Goal: Task Accomplishment & Management: Use online tool/utility

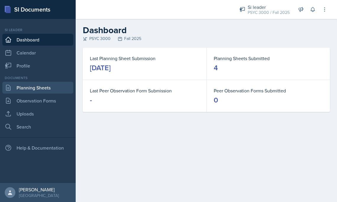
click at [28, 88] on link "Planning Sheets" at bounding box center [37, 88] width 71 height 12
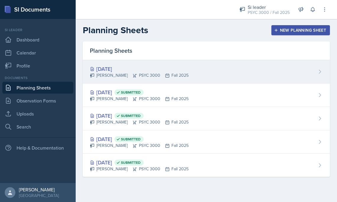
click at [246, 67] on div "[DATE] [PERSON_NAME] PSYC 3000 Fall 2025" at bounding box center [206, 71] width 247 height 23
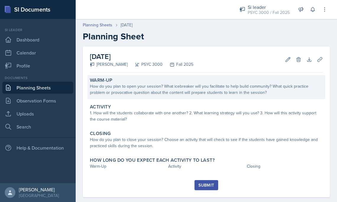
click at [121, 92] on div "How do you plan to open your session? What icebreaker will you facilitate to he…" at bounding box center [206, 89] width 233 height 12
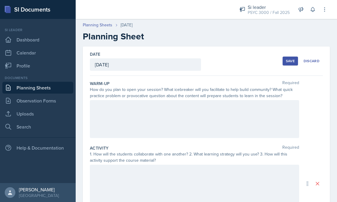
click at [100, 111] on div at bounding box center [194, 119] width 209 height 38
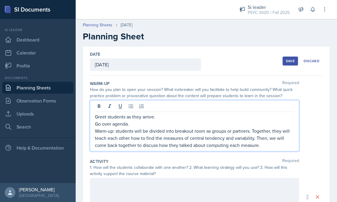
scroll to position [125, 0]
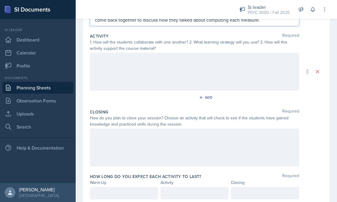
click at [141, 66] on div at bounding box center [194, 72] width 209 height 38
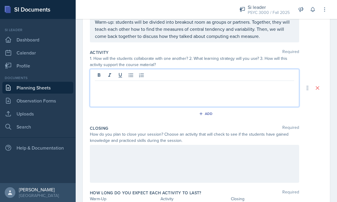
scroll to position [136, 0]
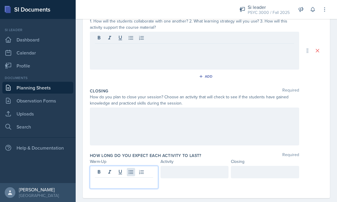
click at [135, 171] on div at bounding box center [124, 177] width 68 height 23
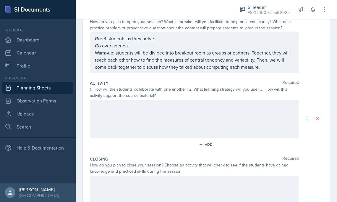
scroll to position [60, 0]
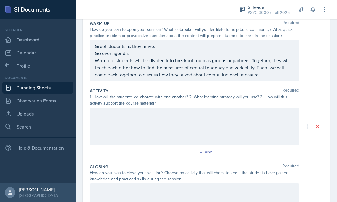
click at [141, 127] on div at bounding box center [194, 126] width 209 height 38
